Goal: Task Accomplishment & Management: Use online tool/utility

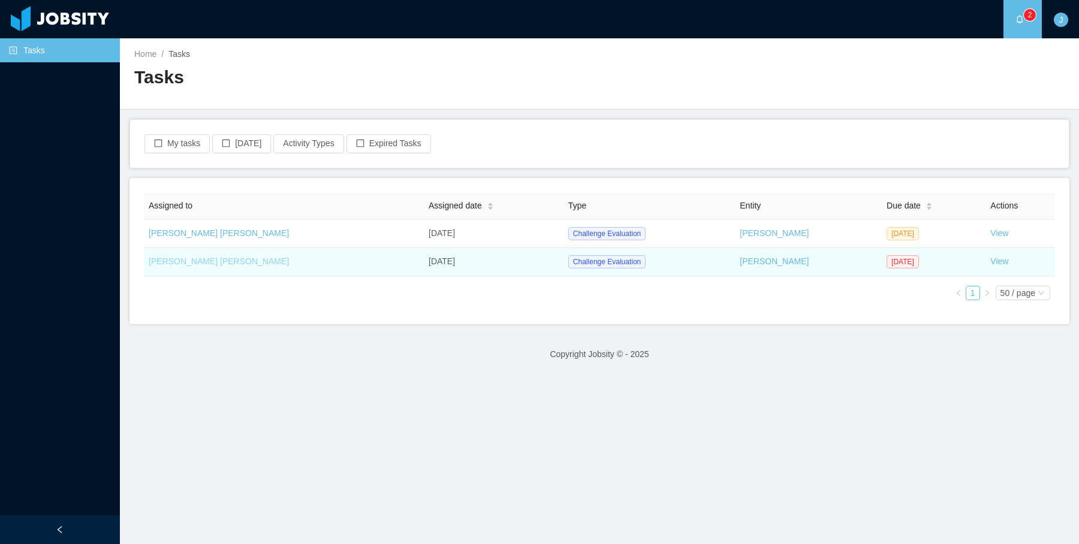
click at [206, 261] on link "[PERSON_NAME] [PERSON_NAME]" at bounding box center [219, 262] width 140 height 10
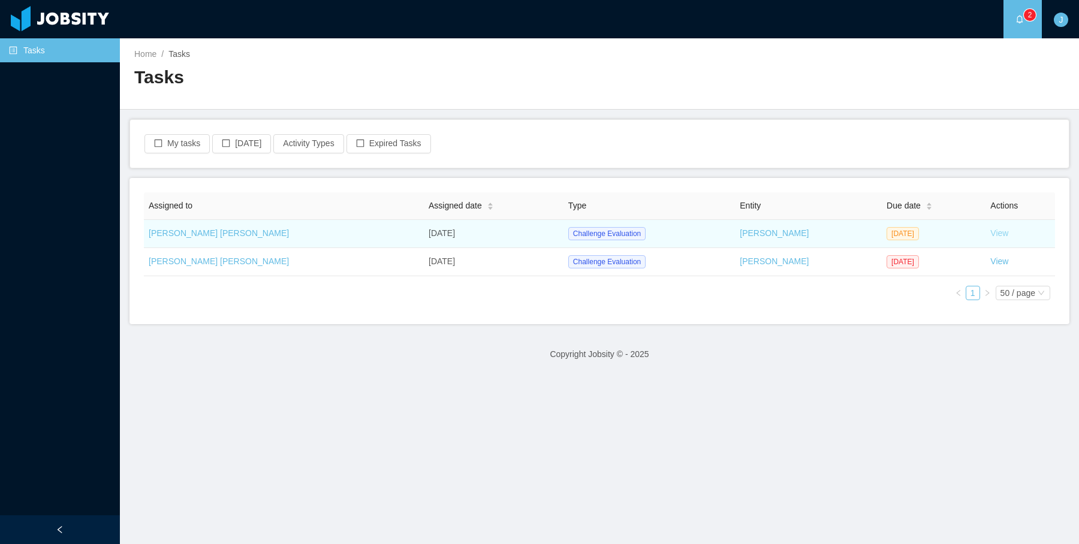
click at [991, 231] on link "View" at bounding box center [999, 233] width 18 height 10
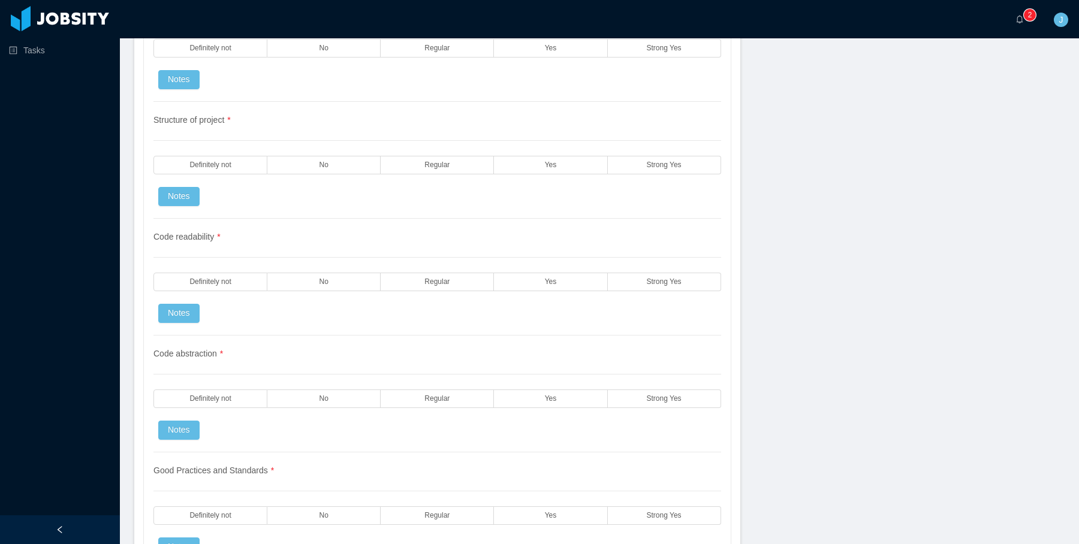
scroll to position [1090, 0]
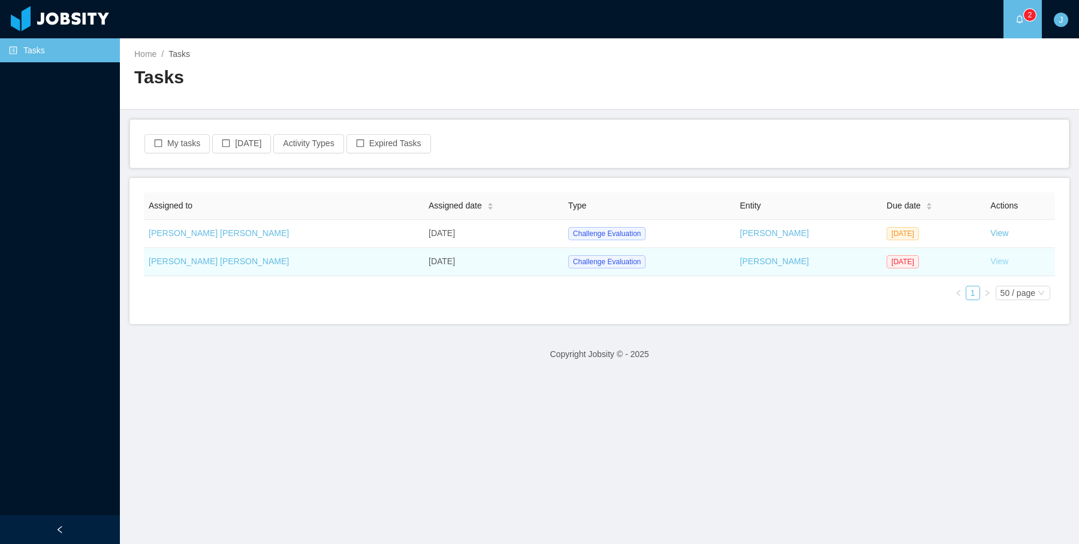
click at [990, 258] on link "View" at bounding box center [999, 262] width 18 height 10
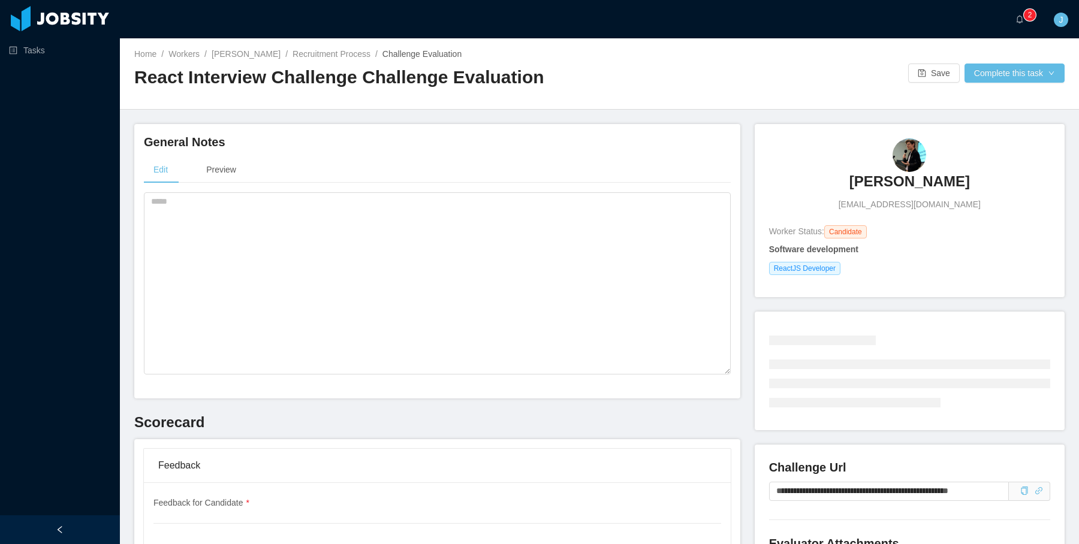
click at [617, 49] on div "Home / Workers / [PERSON_NAME] / Recruitment Process / Challenge Evaluation / R…" at bounding box center [599, 73] width 959 height 71
